Goal: Use online tool/utility

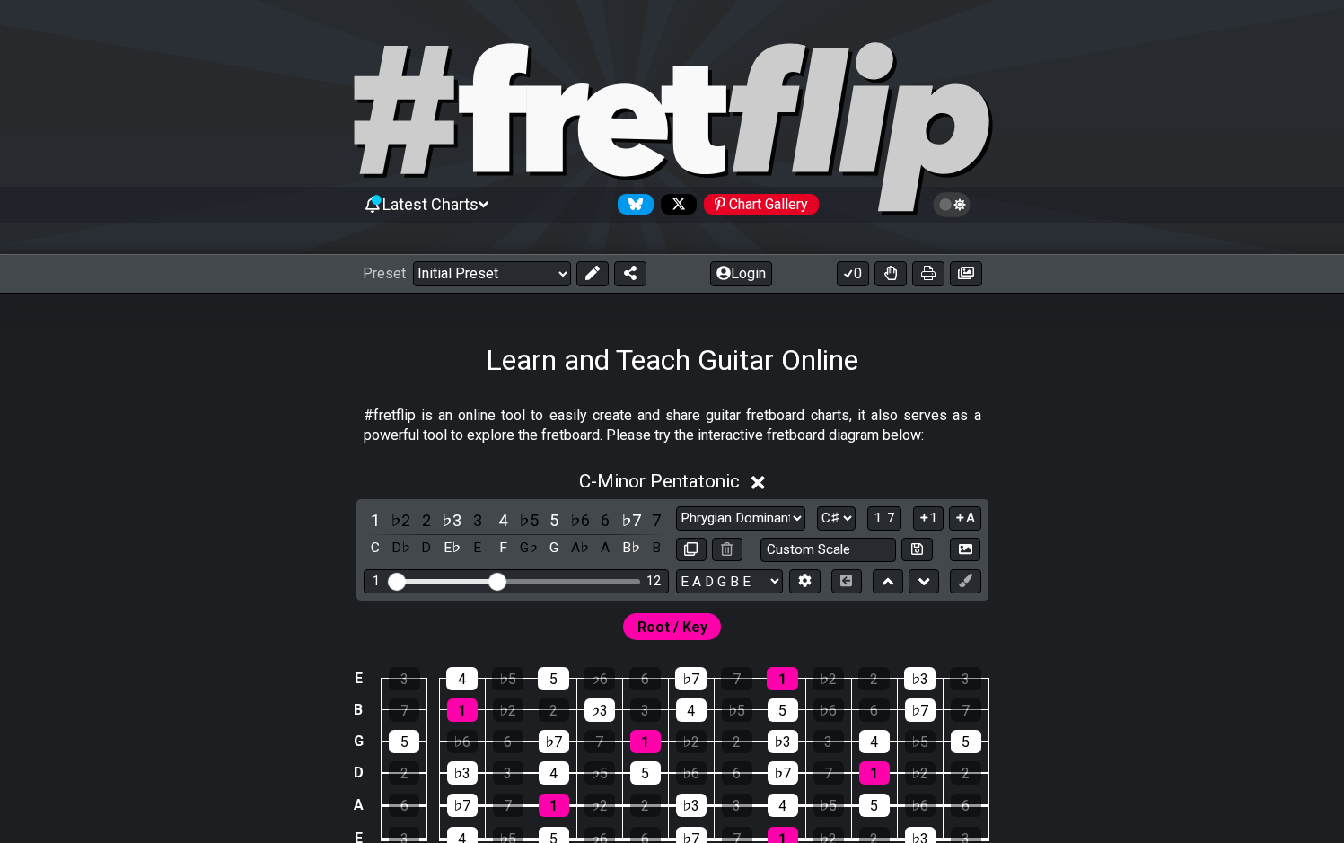
select select "Phrygian Dominant"
select select "C#"
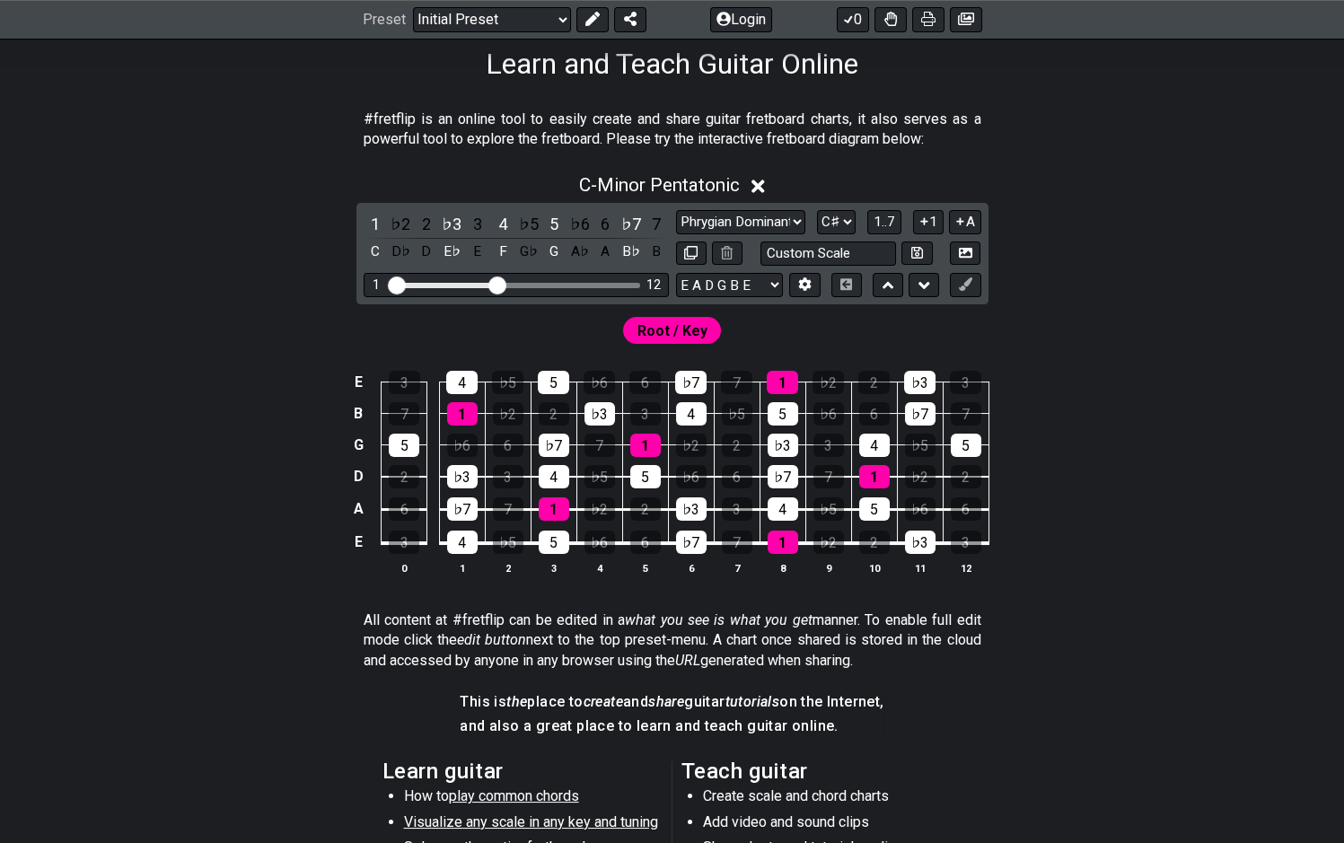
scroll to position [296, 0]
click at [676, 273] on select "E A D G B E E A D G B E E A D G B E B E A D F♯ B A D G C E A D A D G B E E♭ A♭ …" at bounding box center [729, 285] width 107 height 24
click at [918, 333] on div "Root / Key" at bounding box center [672, 325] width 1344 height 43
click at [812, 284] on icon at bounding box center [804, 283] width 13 height 13
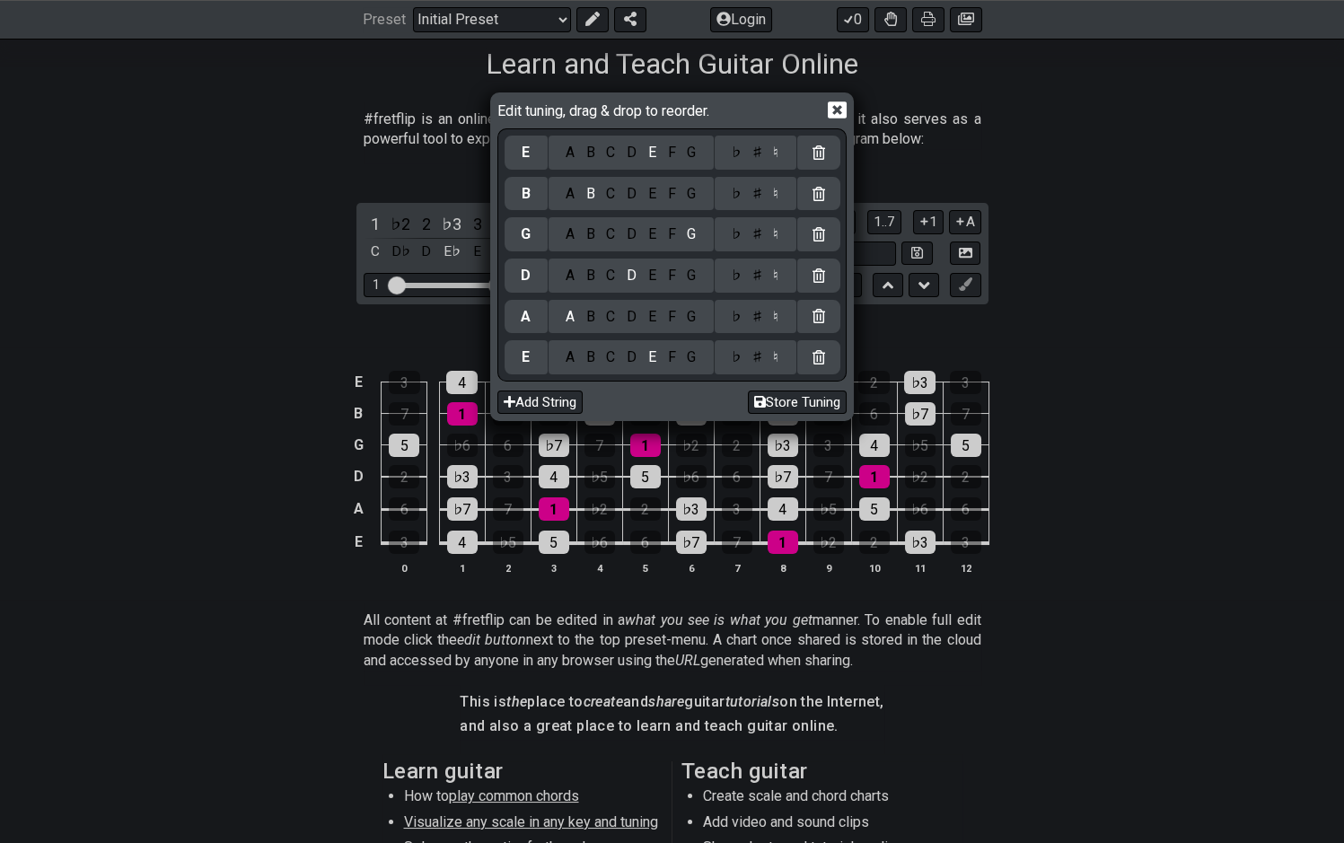
click at [656, 276] on div "E" at bounding box center [652, 276] width 20 height 20
select select "Minor Pentatonic"
select select "C"
click at [593, 319] on div "B" at bounding box center [590, 317] width 21 height 20
click at [574, 238] on div "A" at bounding box center [569, 235] width 21 height 20
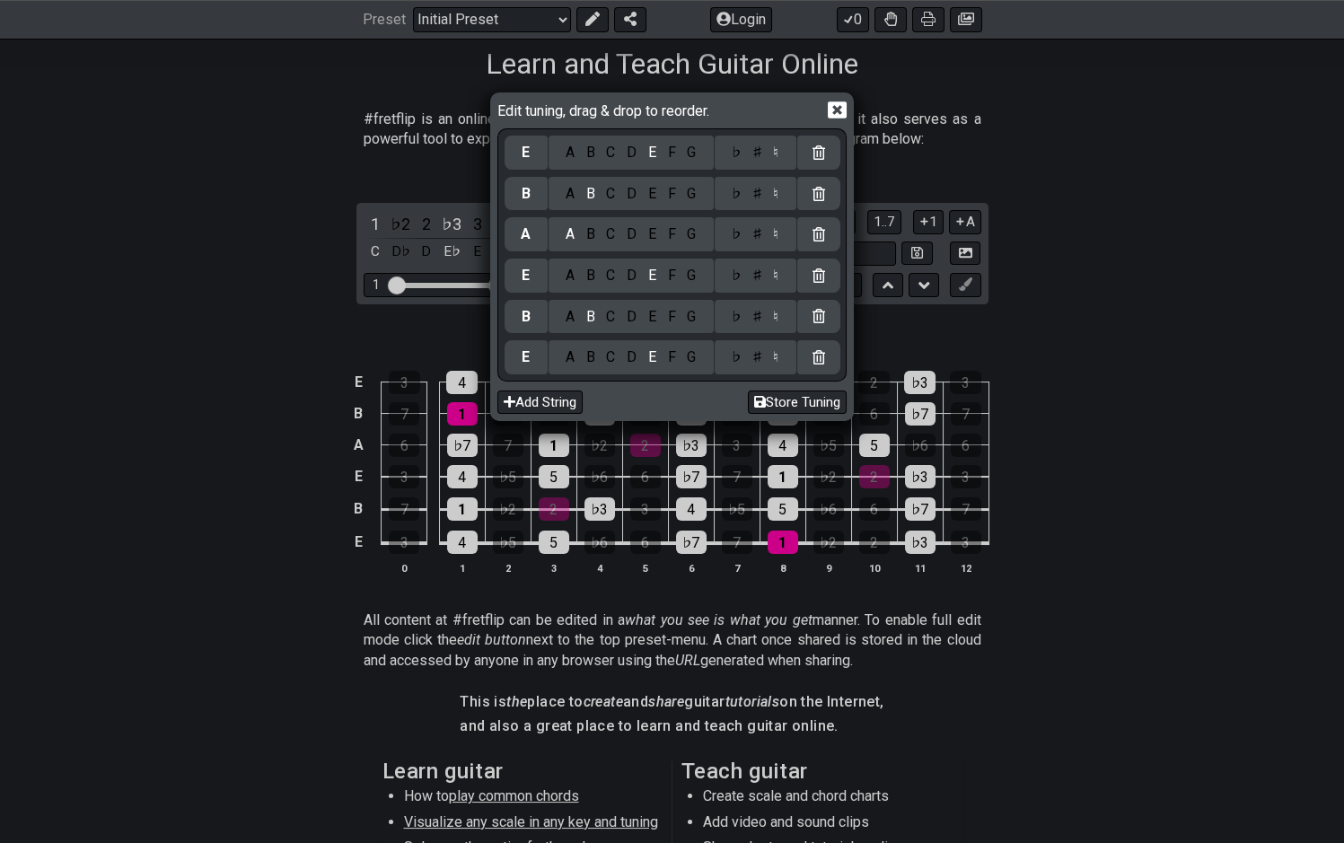
click at [614, 199] on div "C" at bounding box center [611, 194] width 21 height 20
click at [756, 192] on div "♯" at bounding box center [757, 194] width 22 height 20
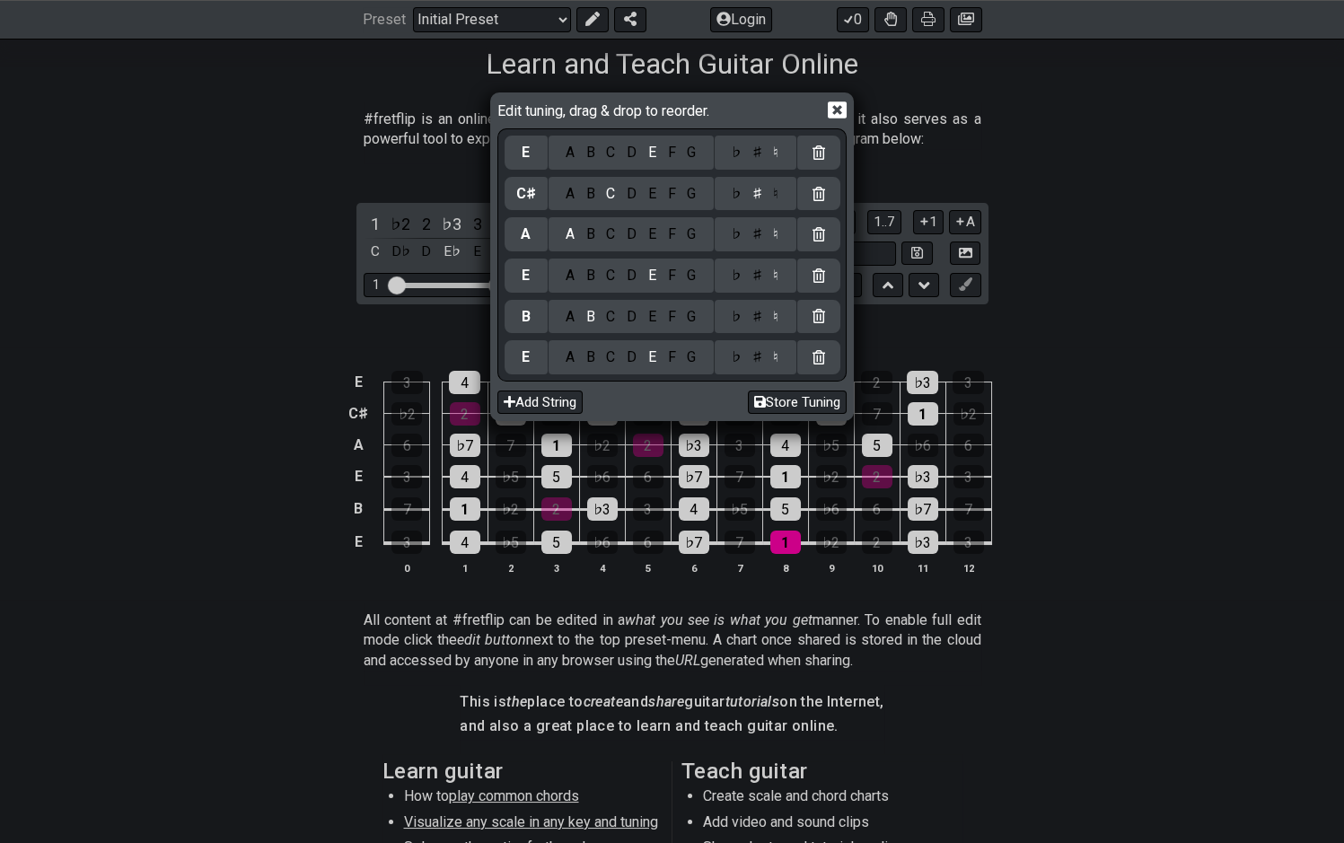
click at [668, 153] on div "F" at bounding box center [672, 153] width 20 height 20
click at [757, 154] on div "♯" at bounding box center [757, 153] width 22 height 20
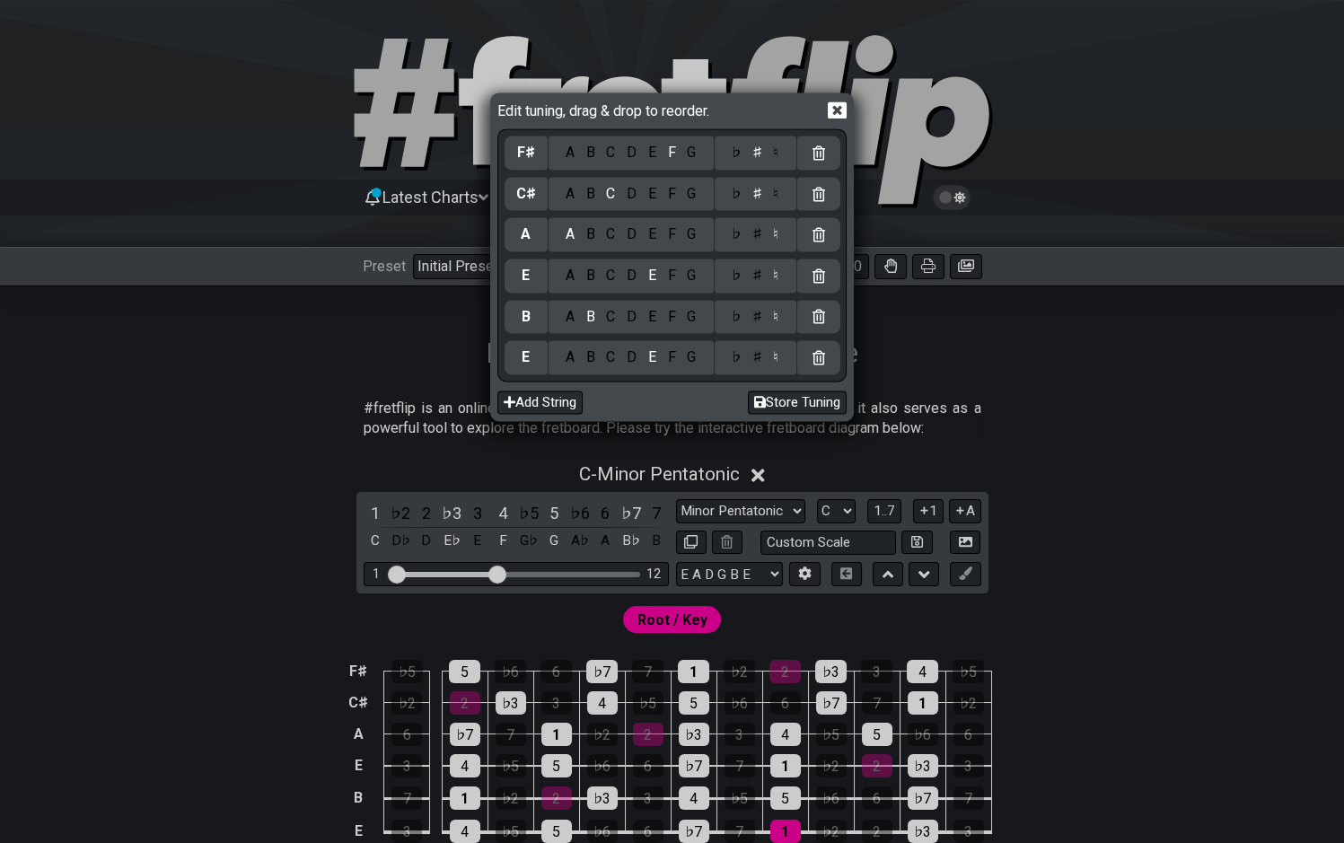
scroll to position [0, 0]
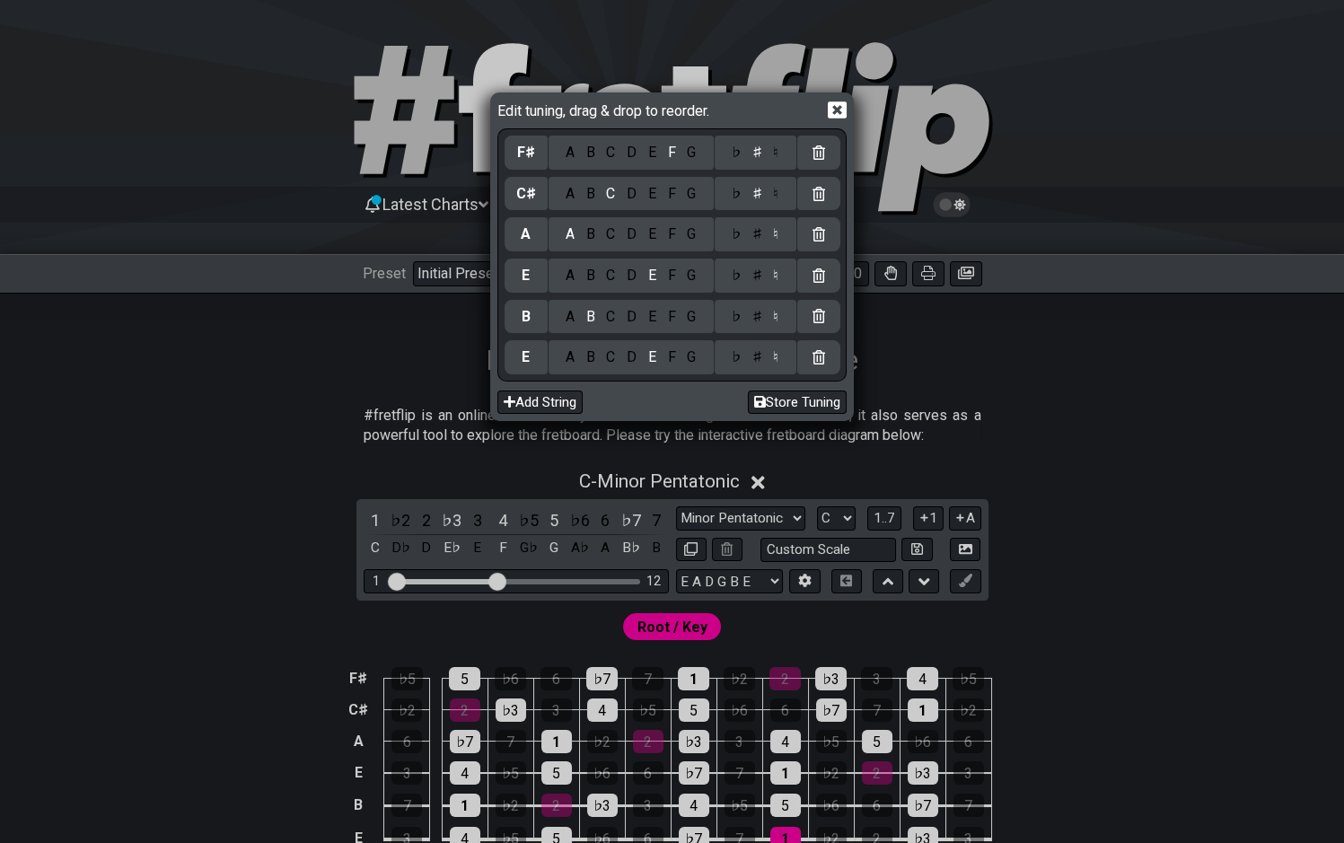
click at [841, 110] on icon at bounding box center [837, 109] width 19 height 17
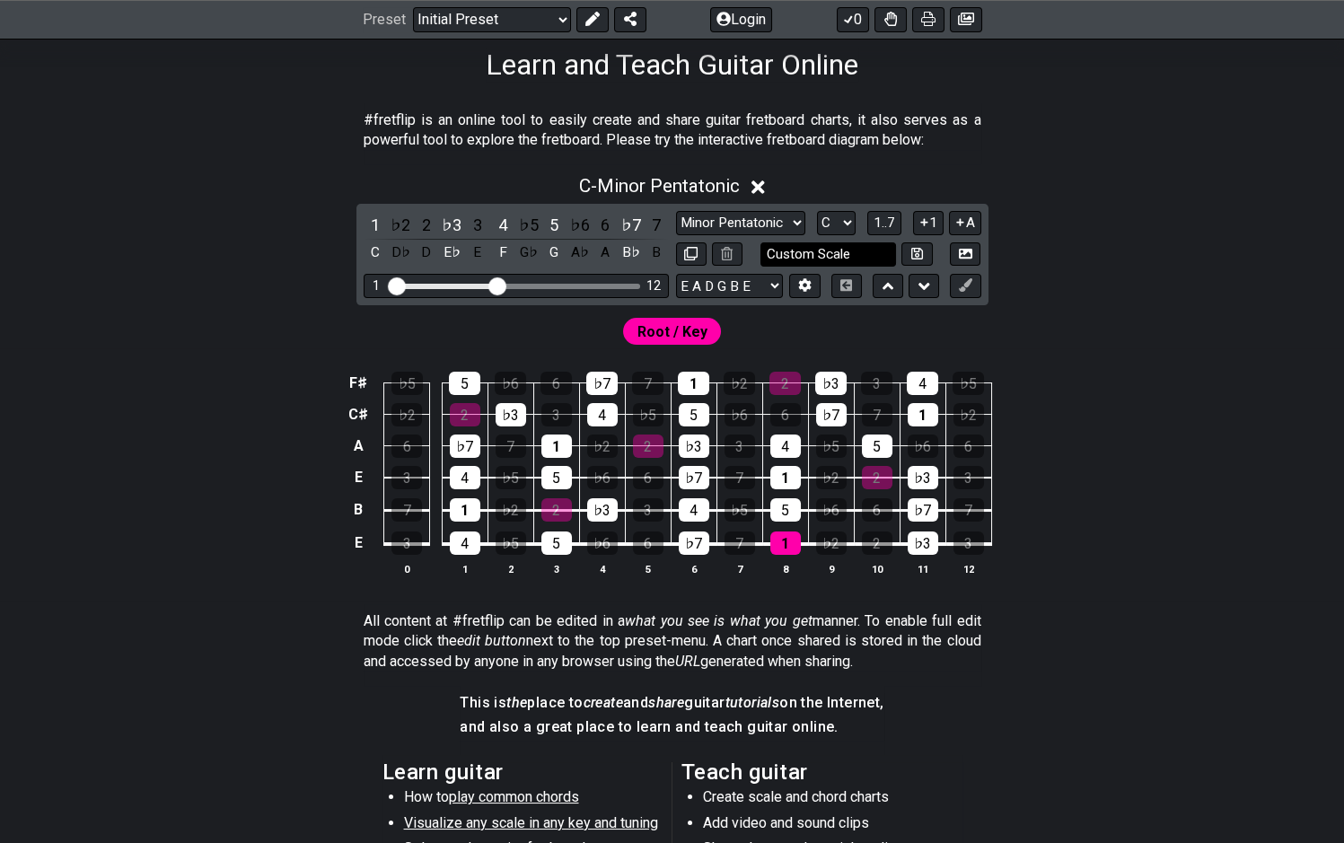
scroll to position [296, 0]
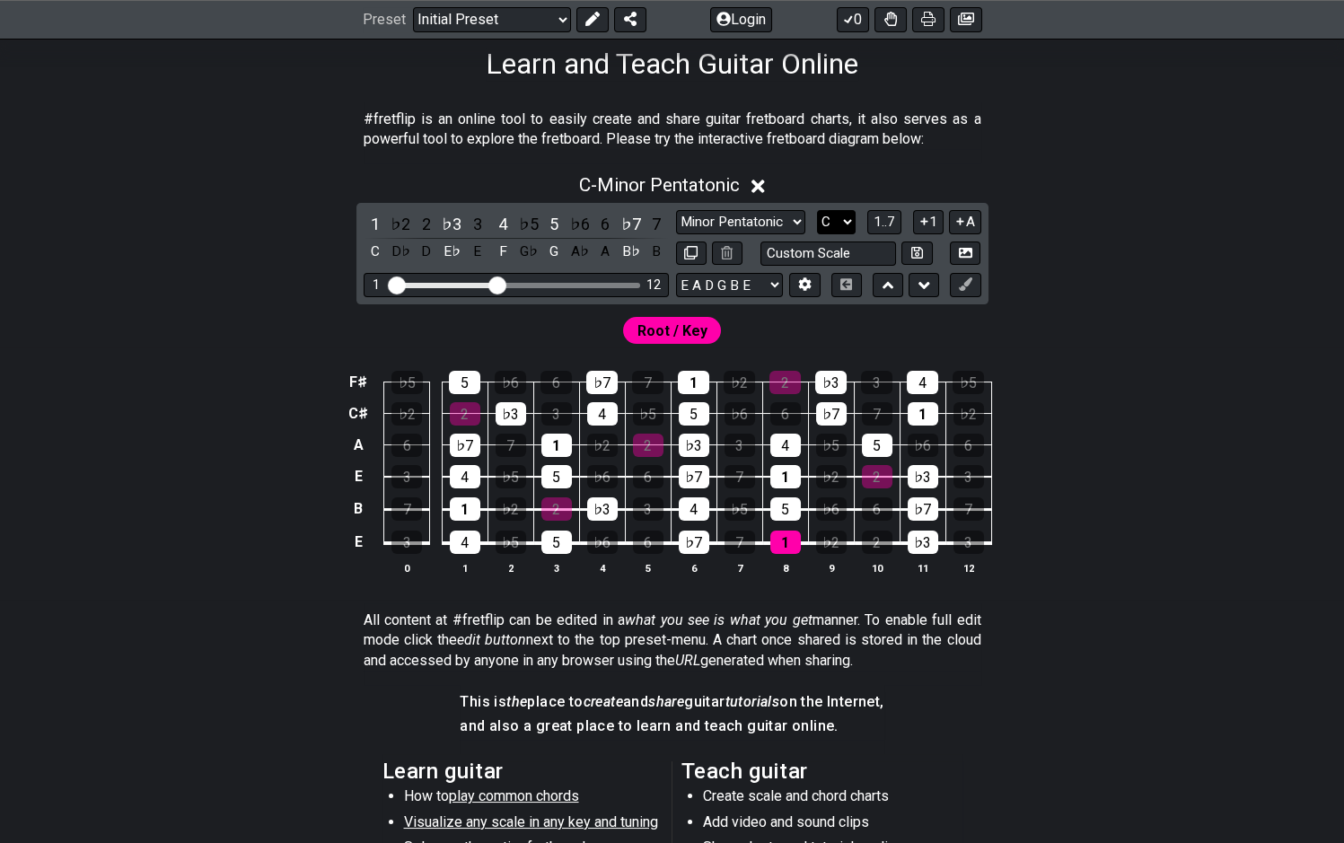
click at [817, 210] on select "A♭ A A♯ B♭ B C C♯ D♭ D D♯ E♭ E F F♯ G♭ G G♯" at bounding box center [836, 222] width 39 height 24
select select "E"
click option "E" at bounding box center [0, 0] width 0 height 0
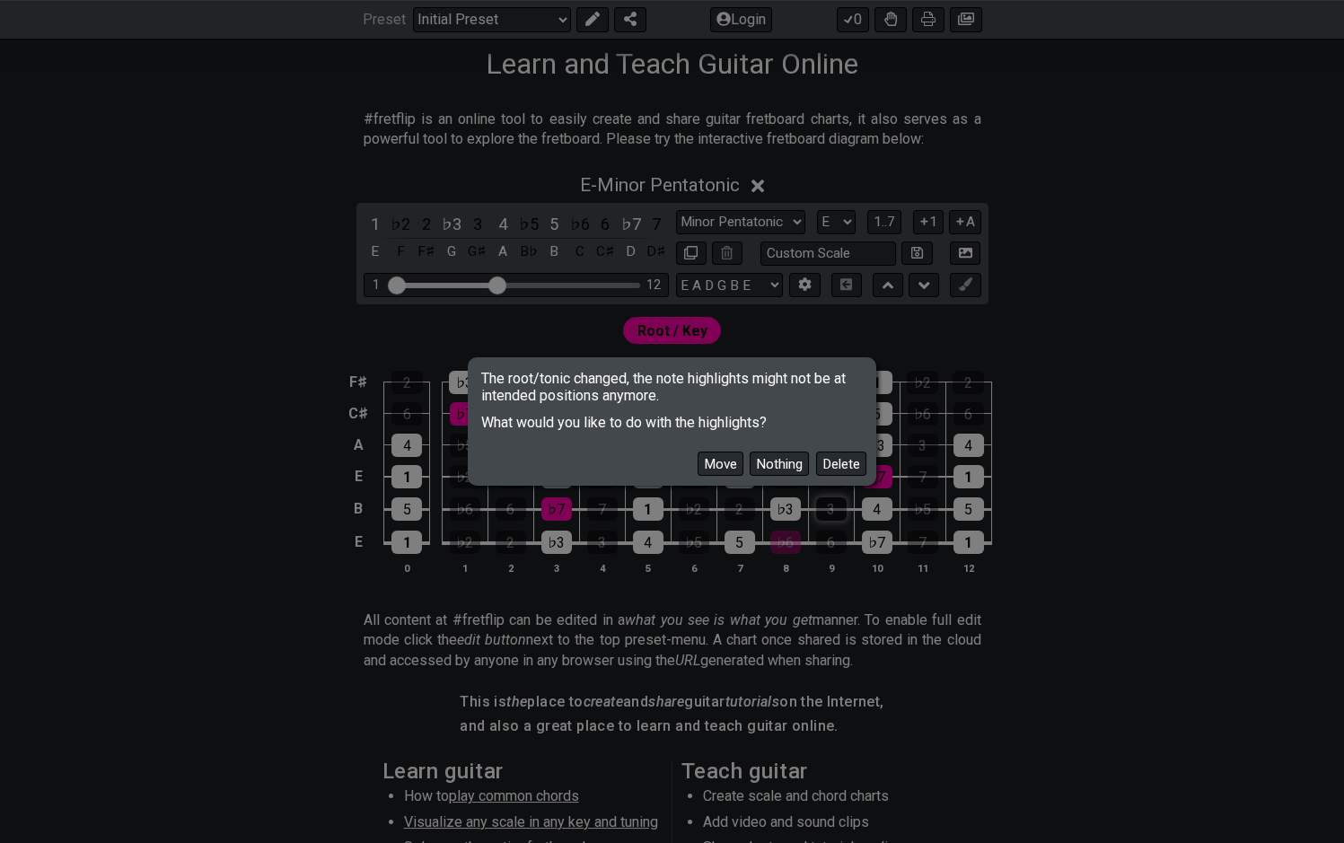
click at [832, 468] on button "Delete" at bounding box center [841, 464] width 50 height 24
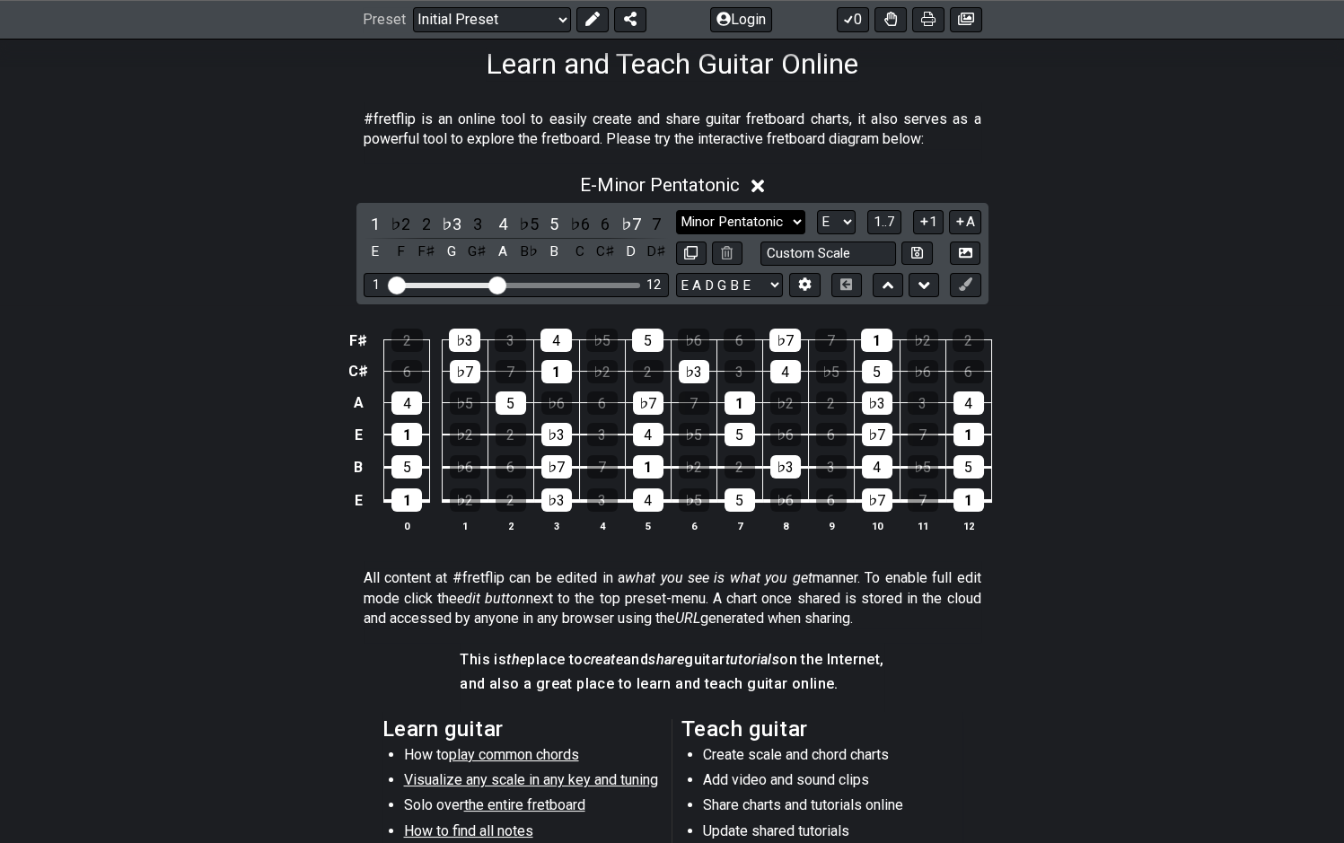
click at [676, 210] on select "Minor Pentatonic Click to edit Minor Pentatonic Major Pentatonic Minor Blues Ma…" at bounding box center [740, 222] width 129 height 24
select select "Phrygian Dominant"
click option "Phrygian Dominant" at bounding box center [0, 0] width 0 height 0
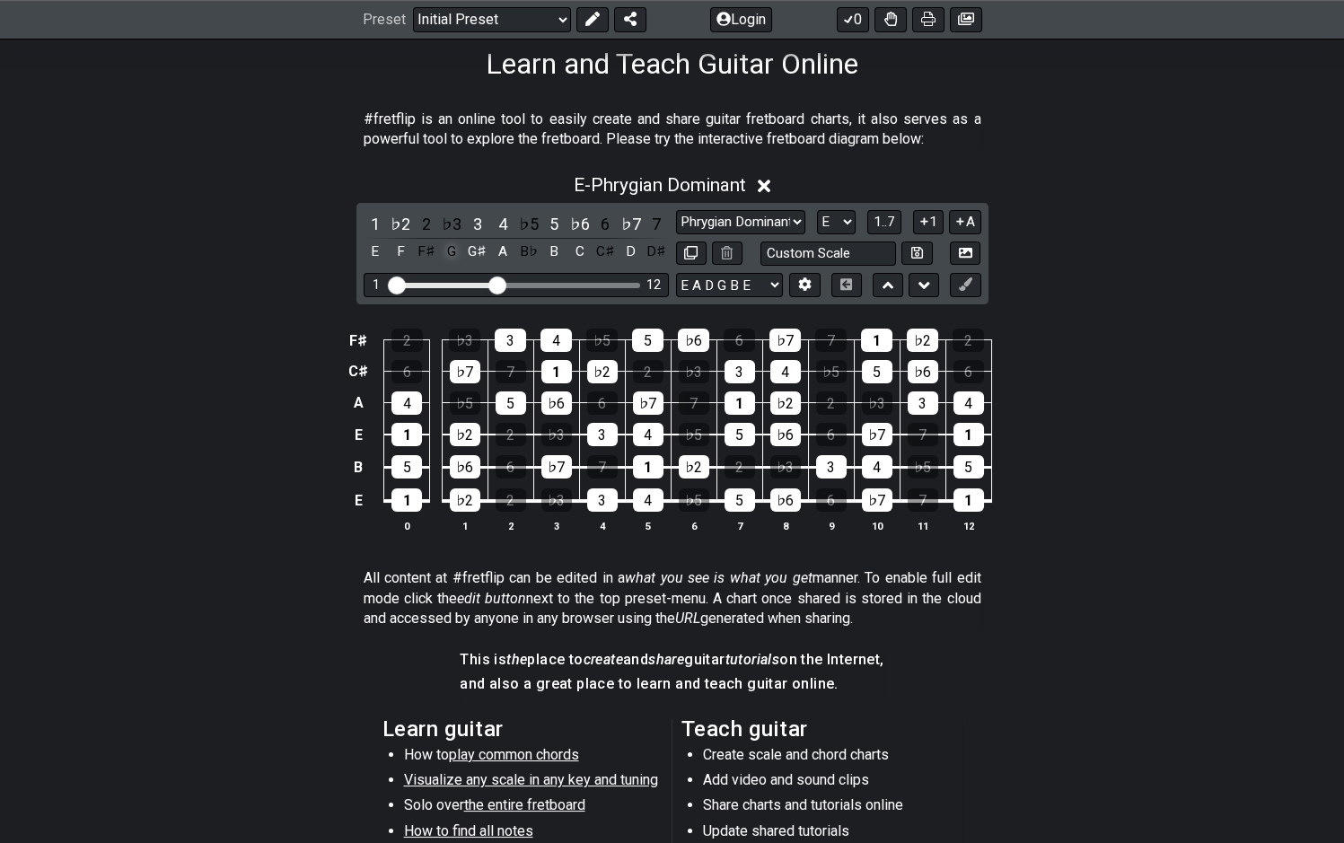
click at [458, 250] on div "G" at bounding box center [451, 252] width 23 height 24
click at [477, 253] on div "G♯" at bounding box center [477, 252] width 23 height 24
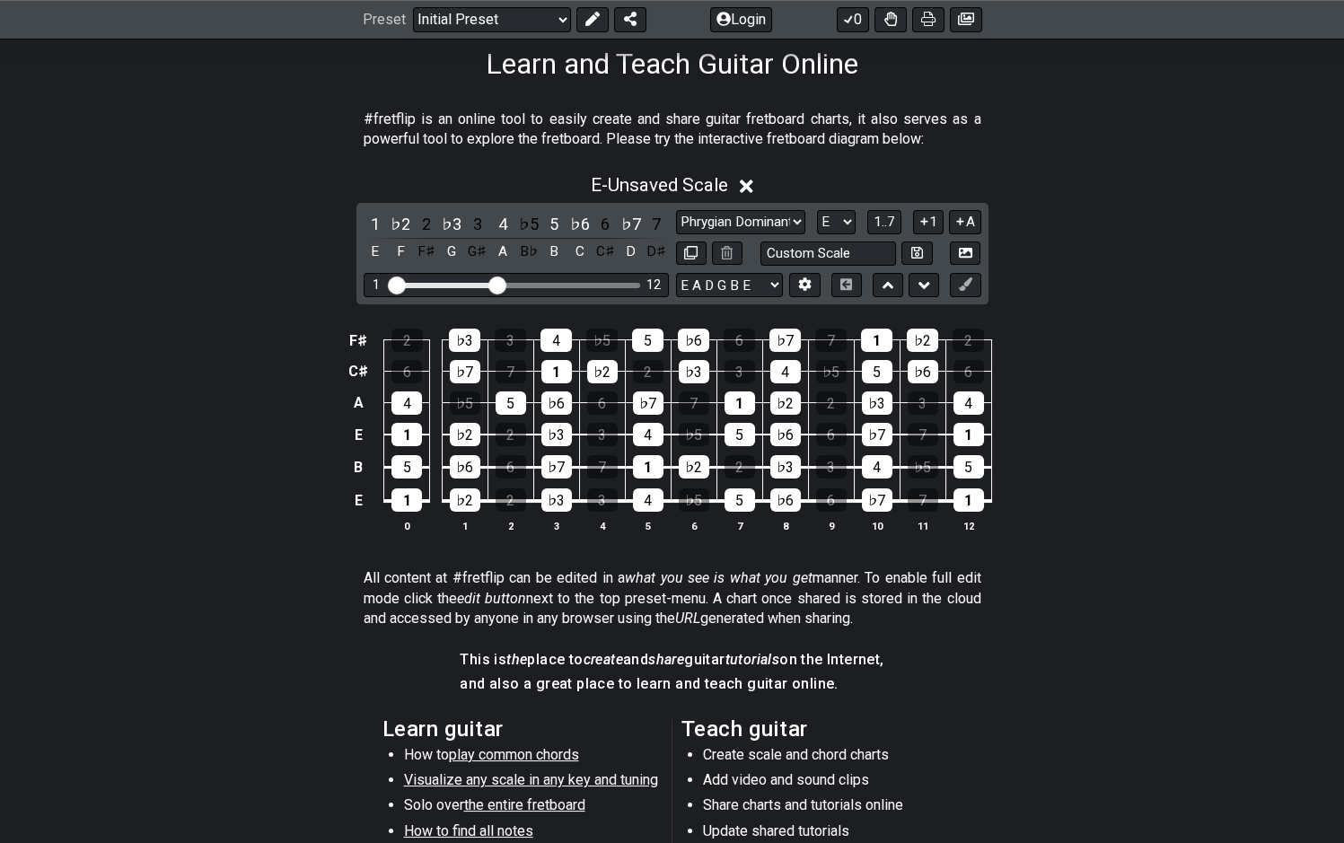
drag, startPoint x: 526, startPoint y: 284, endPoint x: 546, endPoint y: 285, distance: 19.8
click at [572, 285] on div "Visible fret range" at bounding box center [516, 285] width 249 height 5
drag, startPoint x: 499, startPoint y: 282, endPoint x: 595, endPoint y: 288, distance: 96.3
click at [595, 284] on input "Visible fret range" at bounding box center [516, 284] width 255 height 0
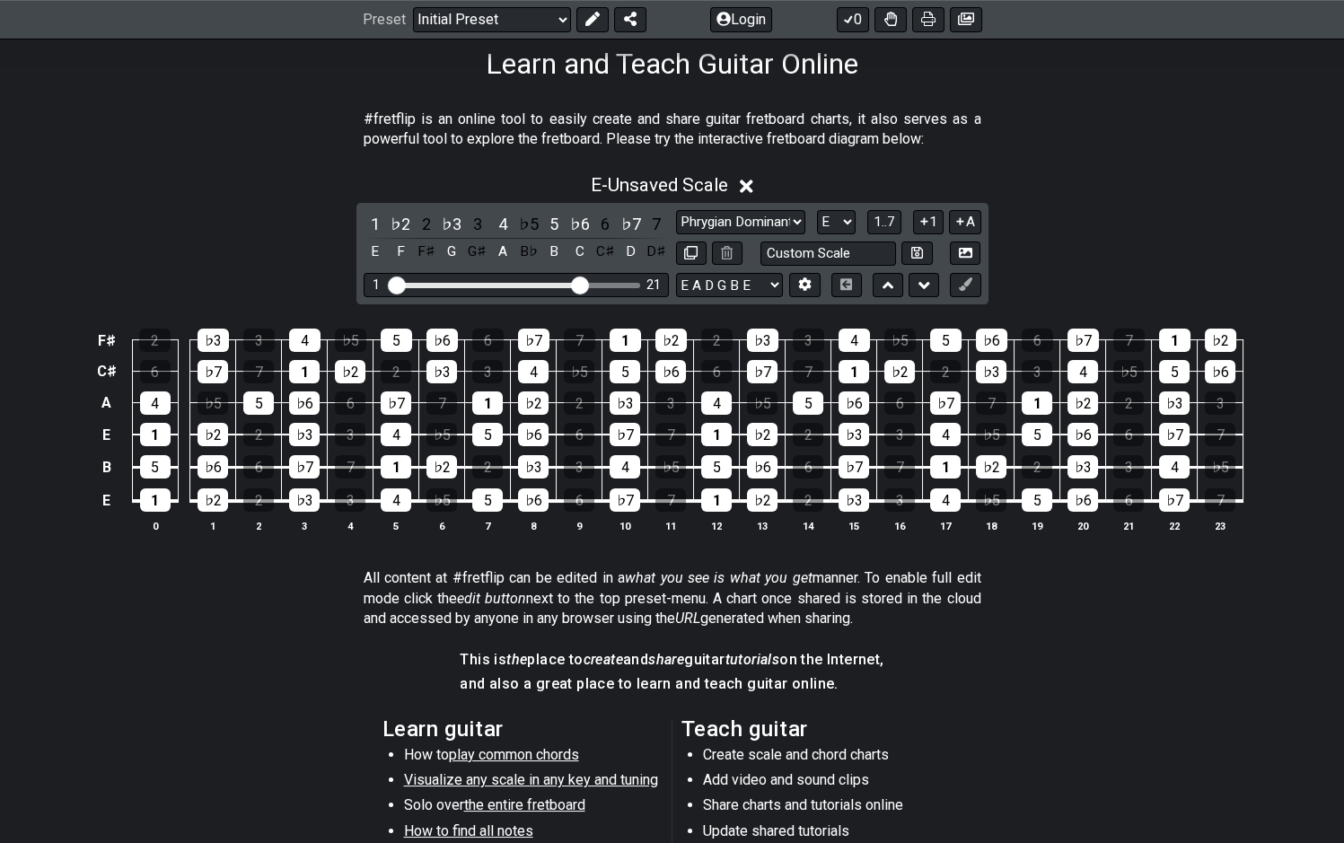
drag, startPoint x: 598, startPoint y: 286, endPoint x: 580, endPoint y: 285, distance: 18.0
click at [580, 284] on input "Visible fret range" at bounding box center [516, 284] width 255 height 0
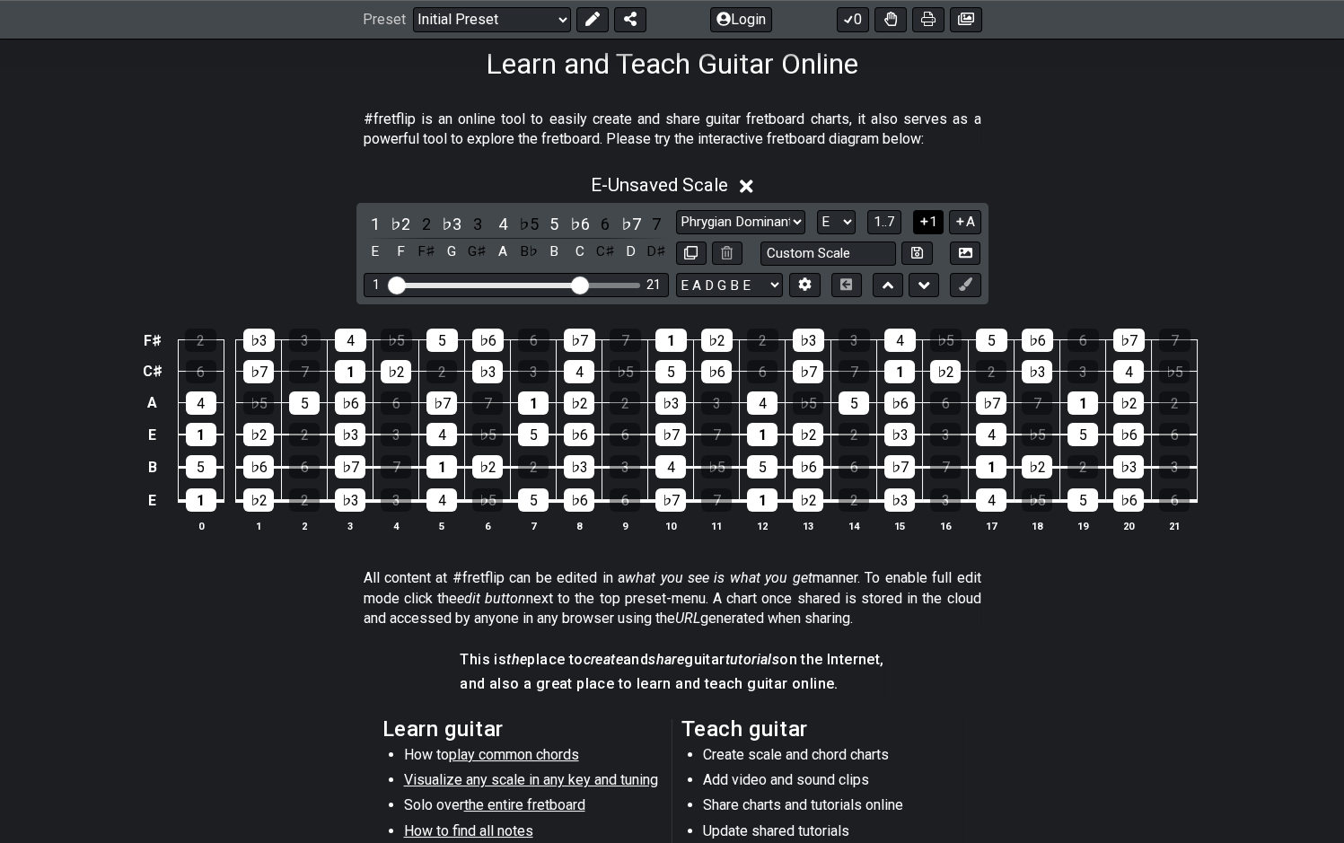
click at [924, 220] on icon at bounding box center [924, 221] width 17 height 13
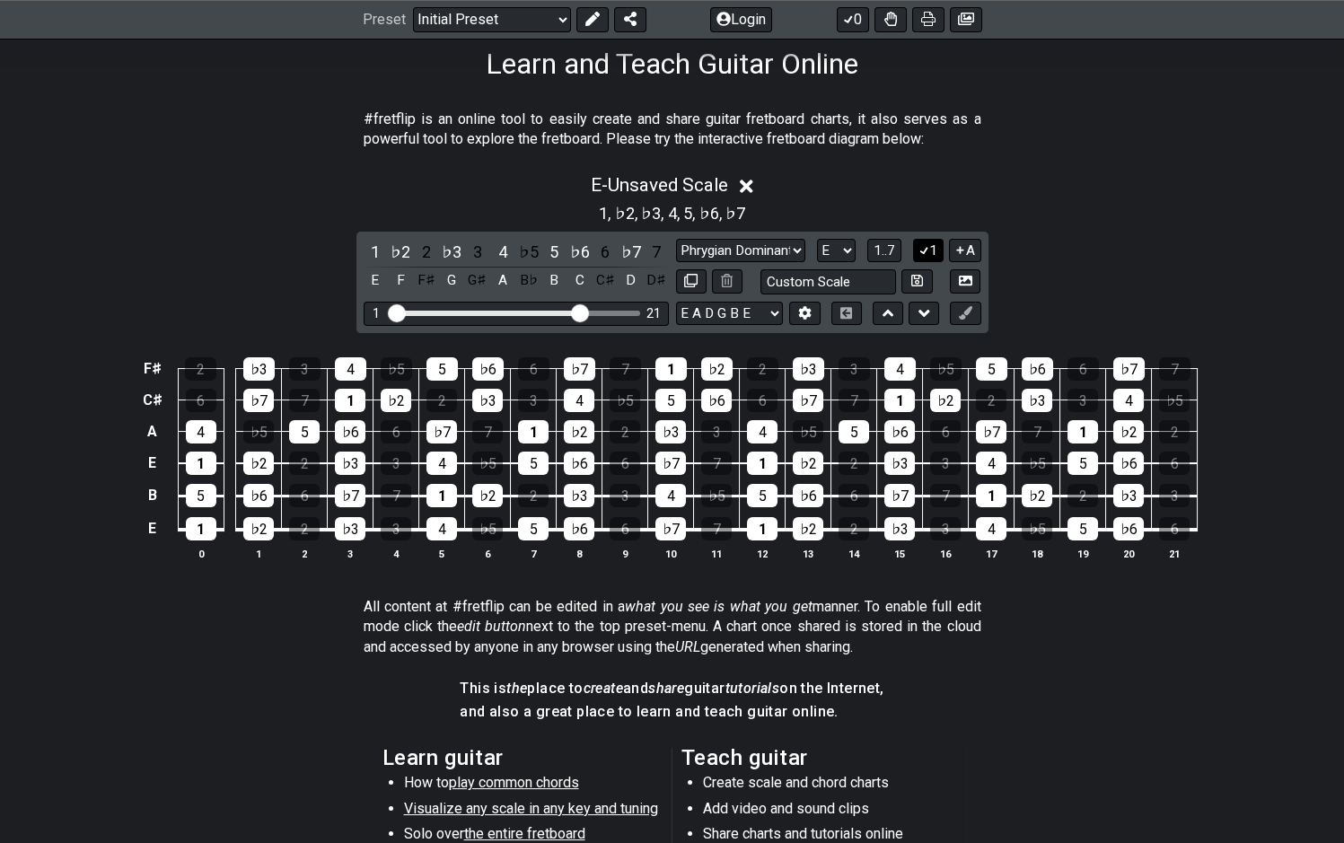
click at [927, 242] on button "1" at bounding box center [928, 251] width 31 height 24
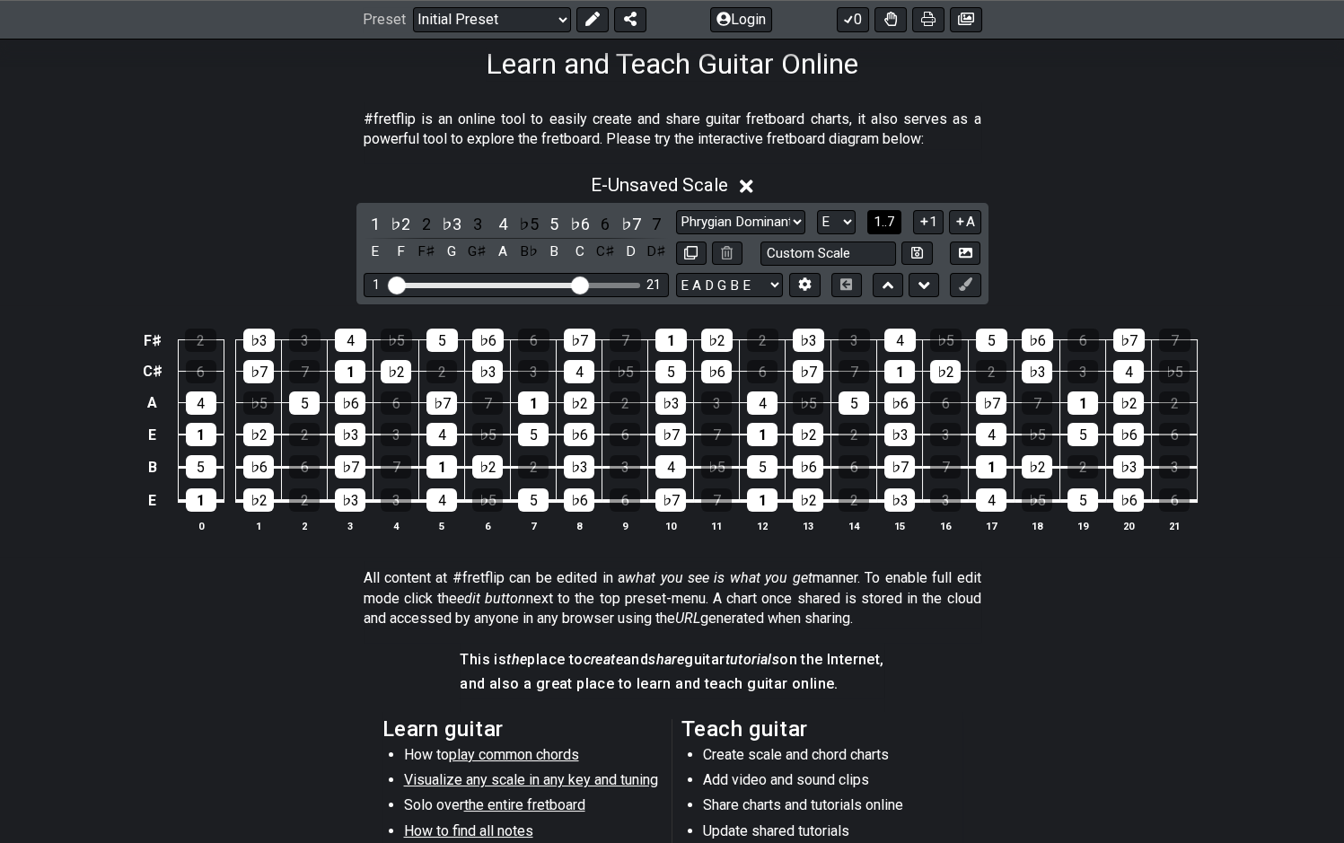
click at [892, 220] on span "1..7" at bounding box center [885, 222] width 22 height 16
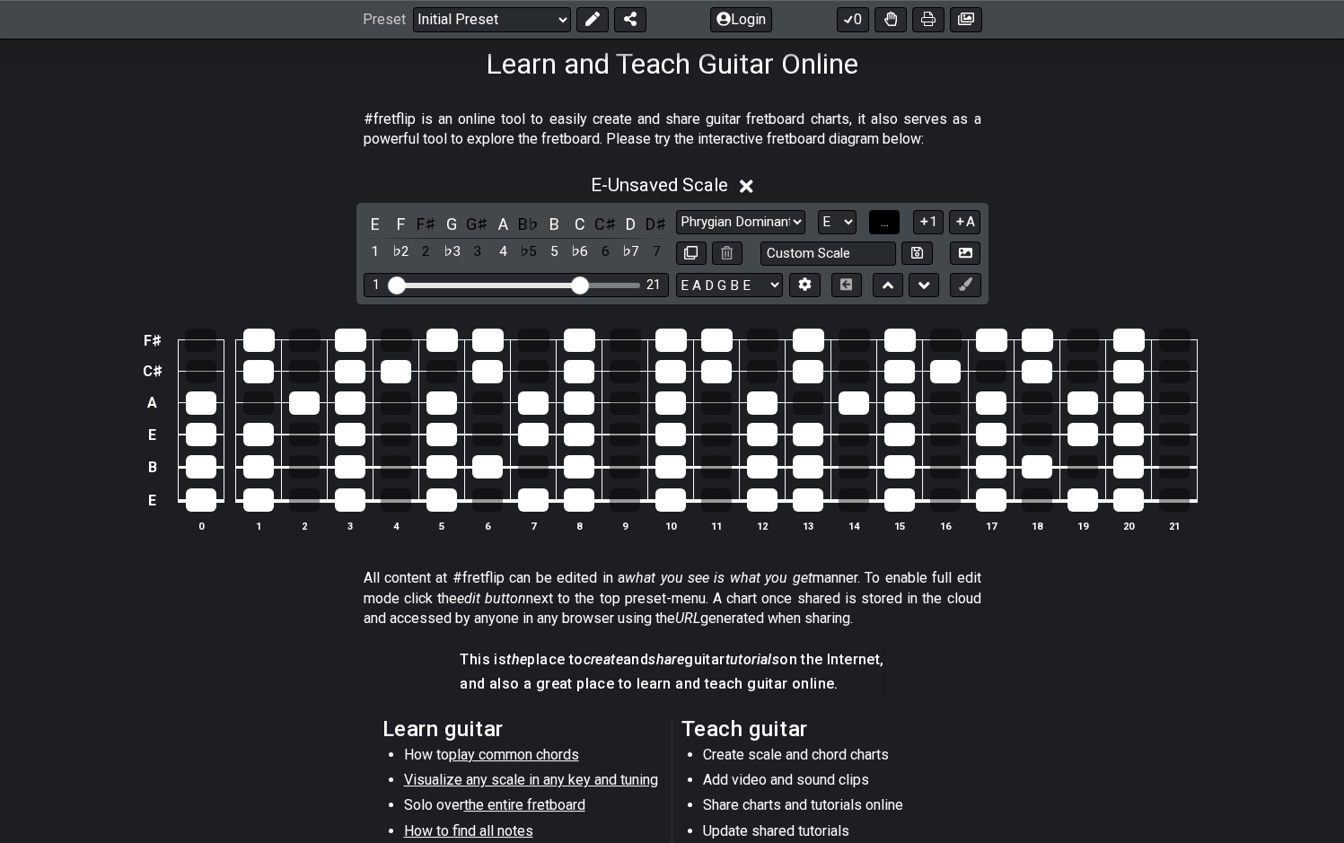
click at [889, 220] on span "..." at bounding box center [885, 222] width 8 height 16
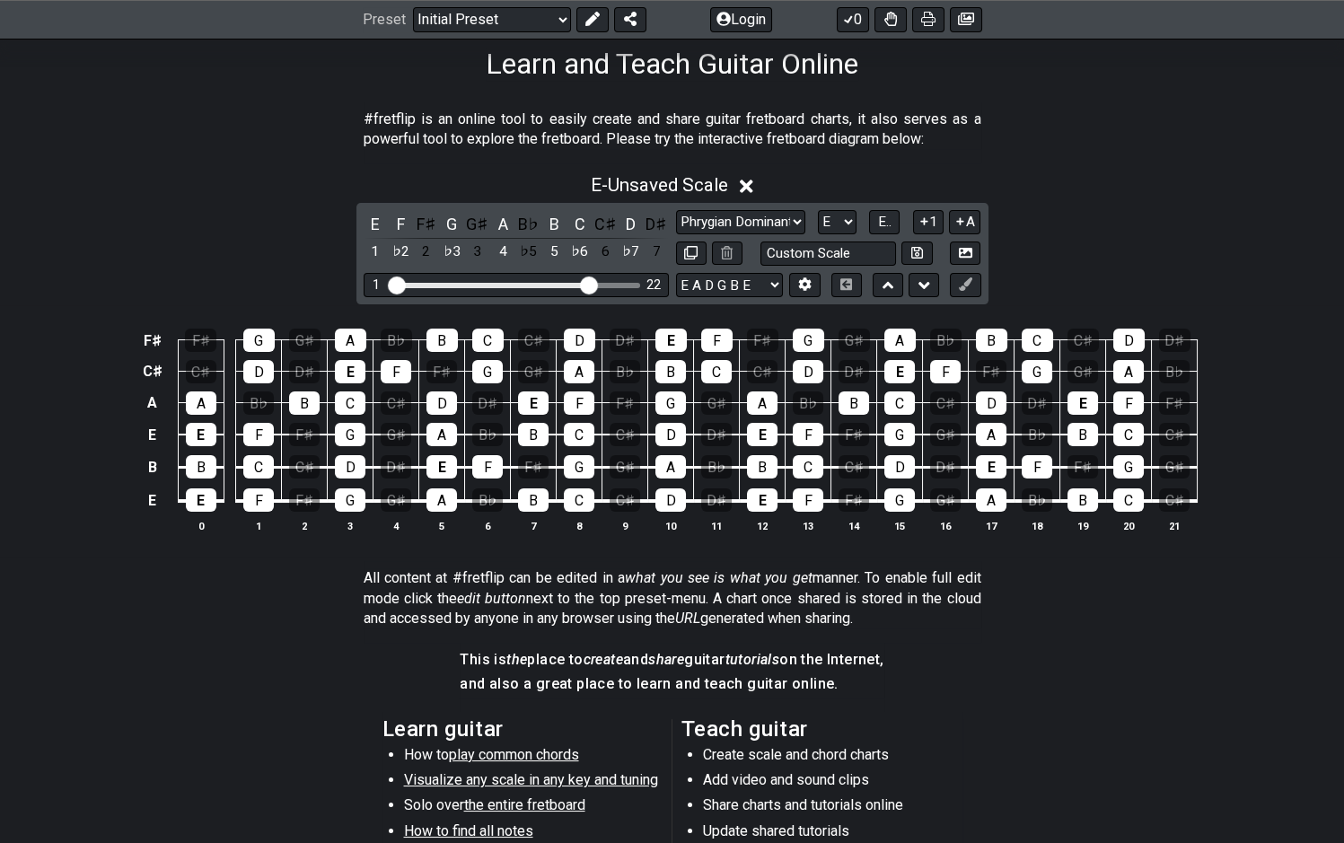
click at [591, 284] on input "Visible fret range" at bounding box center [516, 284] width 255 height 0
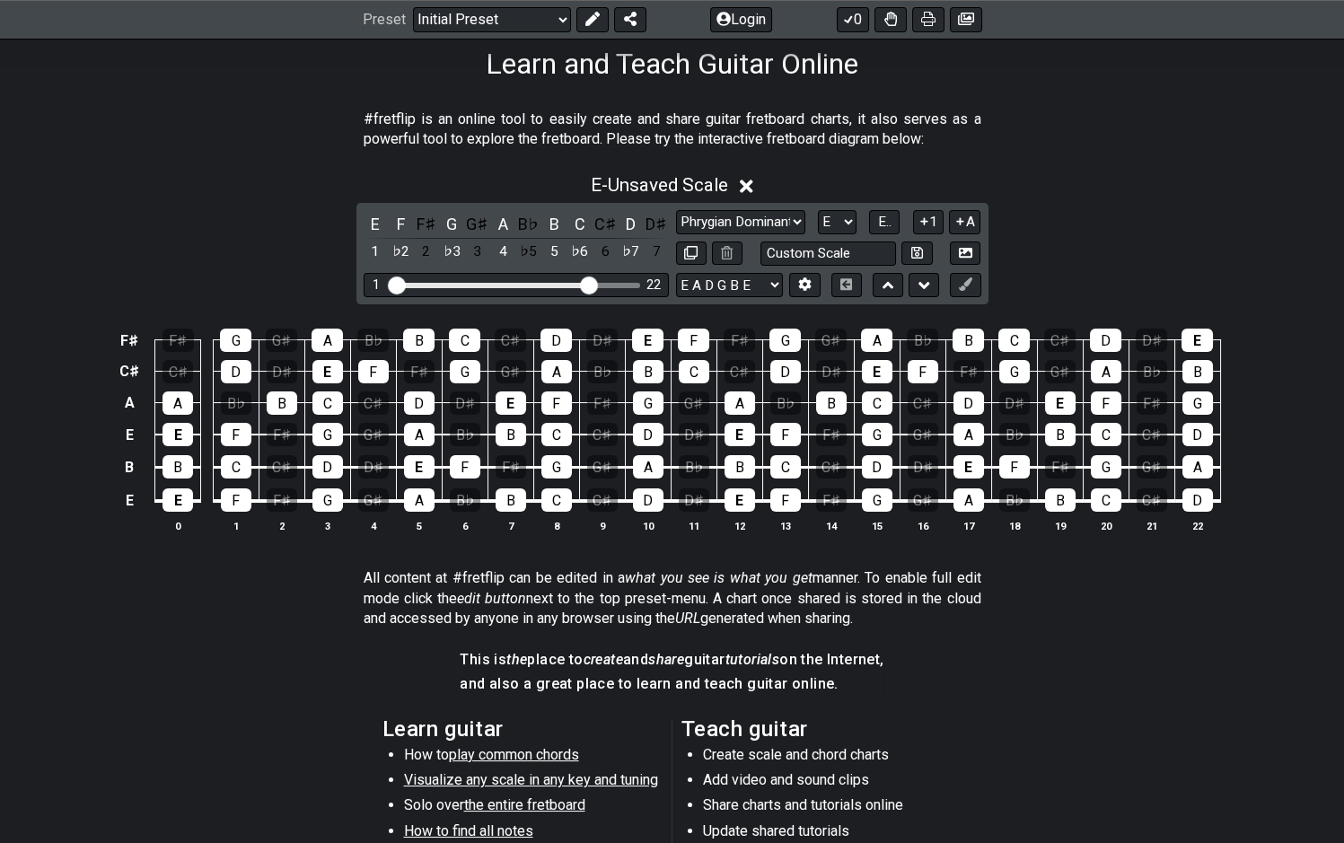
drag, startPoint x: 633, startPoint y: 282, endPoint x: 593, endPoint y: 284, distance: 40.5
click at [593, 284] on input "Visible fret range" at bounding box center [516, 284] width 255 height 0
